Goal: Information Seeking & Learning: Learn about a topic

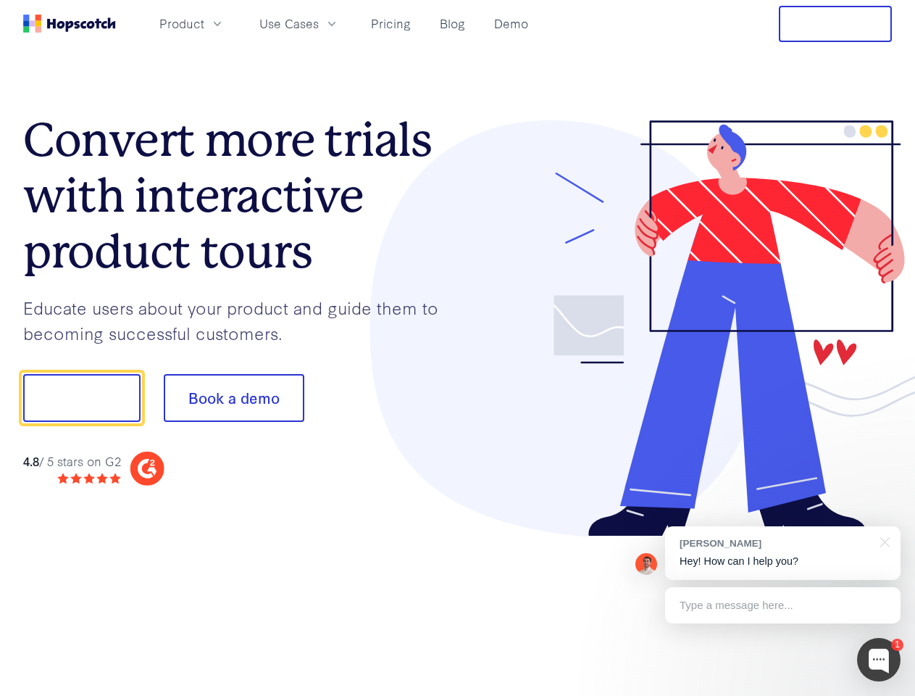
click at [458, 348] on div at bounding box center [675, 328] width 435 height 417
click at [204, 23] on span "Product" at bounding box center [181, 23] width 45 height 18
click at [319, 23] on span "Use Cases" at bounding box center [288, 23] width 59 height 18
click at [835, 24] on button "Free Trial" at bounding box center [835, 24] width 113 height 36
click at [81, 398] on button "Show me!" at bounding box center [81, 398] width 117 height 48
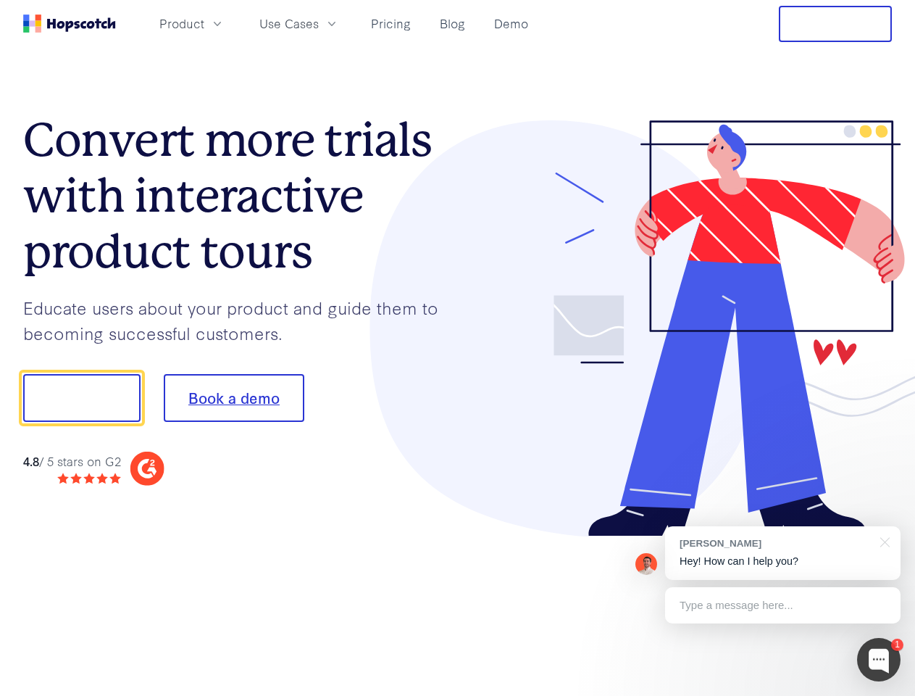
click at [233, 398] on button "Book a demo" at bounding box center [234, 398] width 141 height 48
click at [879, 659] on div at bounding box center [878, 659] width 43 height 43
click at [782, 553] on div "[PERSON_NAME] Hey! How can I help you?" at bounding box center [782, 553] width 235 height 54
click at [882, 540] on div at bounding box center [765, 395] width 272 height 483
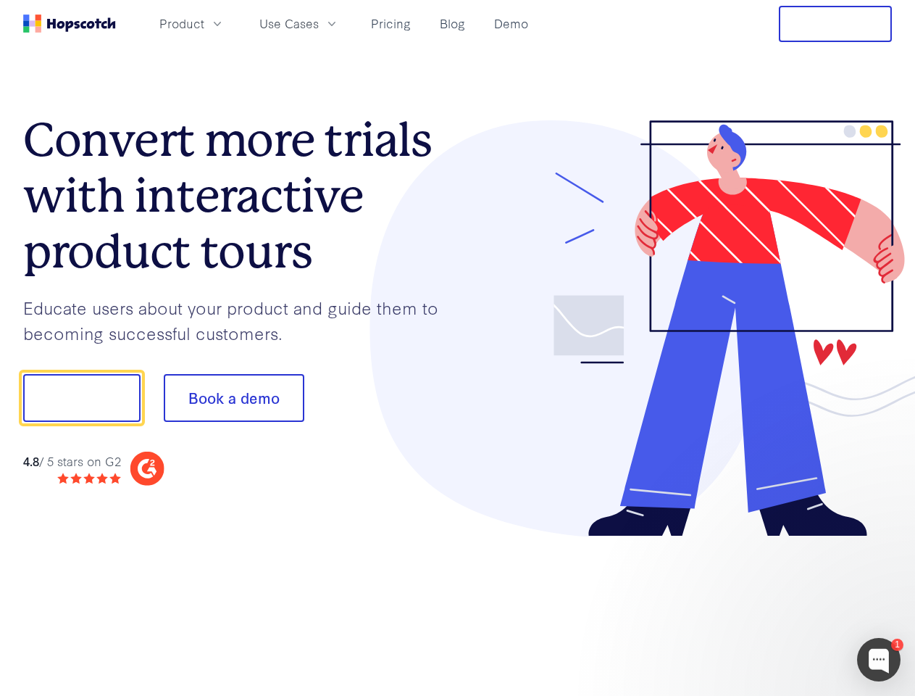
click at [782, 605] on div at bounding box center [765, 492] width 272 height 289
